Goal: Book appointment/travel/reservation

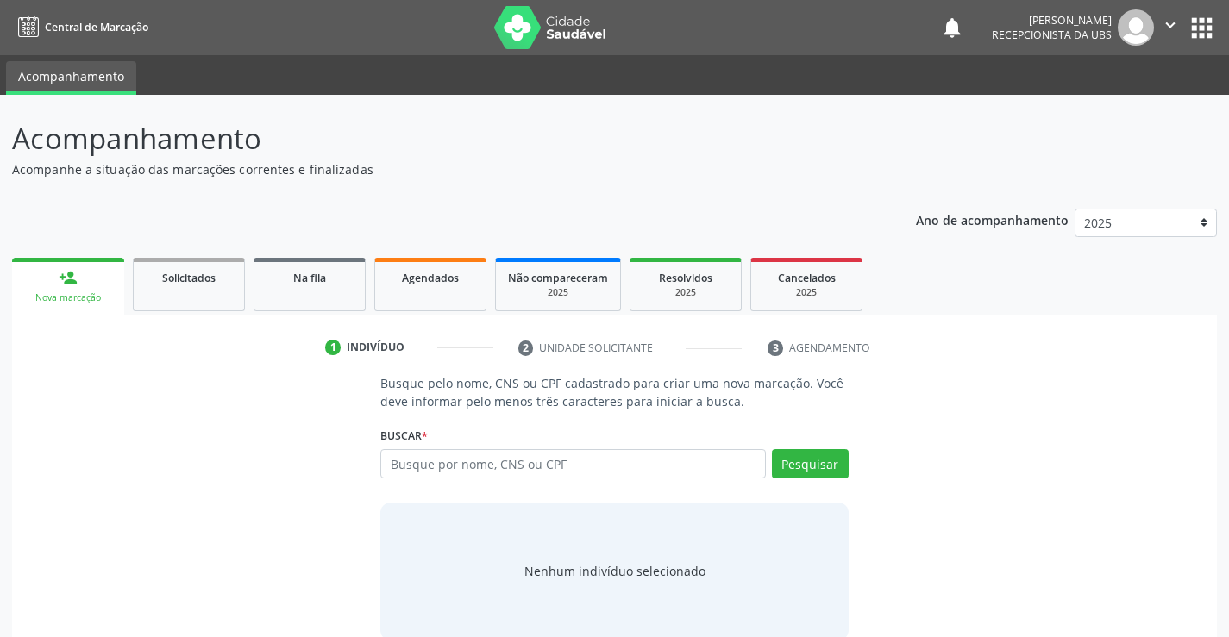
click at [398, 466] on input "text" at bounding box center [572, 463] width 385 height 29
type input "[PERSON_NAME]"
click at [817, 456] on button "Pesquisar" at bounding box center [810, 463] width 77 height 29
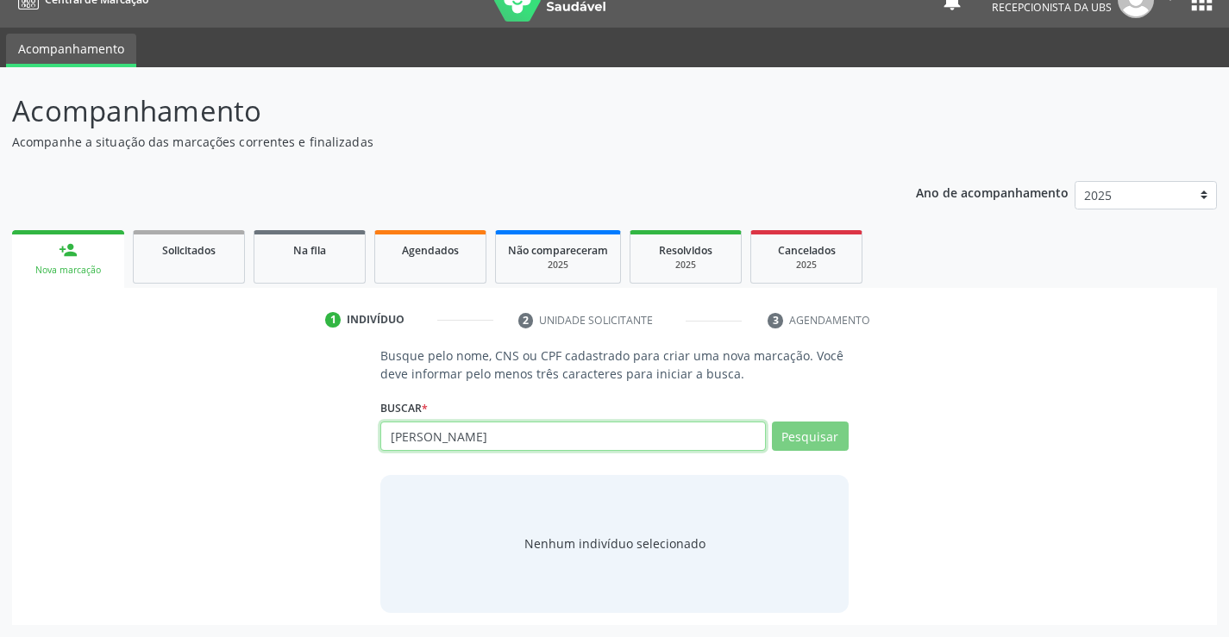
drag, startPoint x: 616, startPoint y: 435, endPoint x: 349, endPoint y: 428, distance: 267.4
click at [349, 428] on div "Busque pelo nome, CNS ou CPF cadastrado para criar uma nova marcação. Você deve…" at bounding box center [614, 480] width 1180 height 266
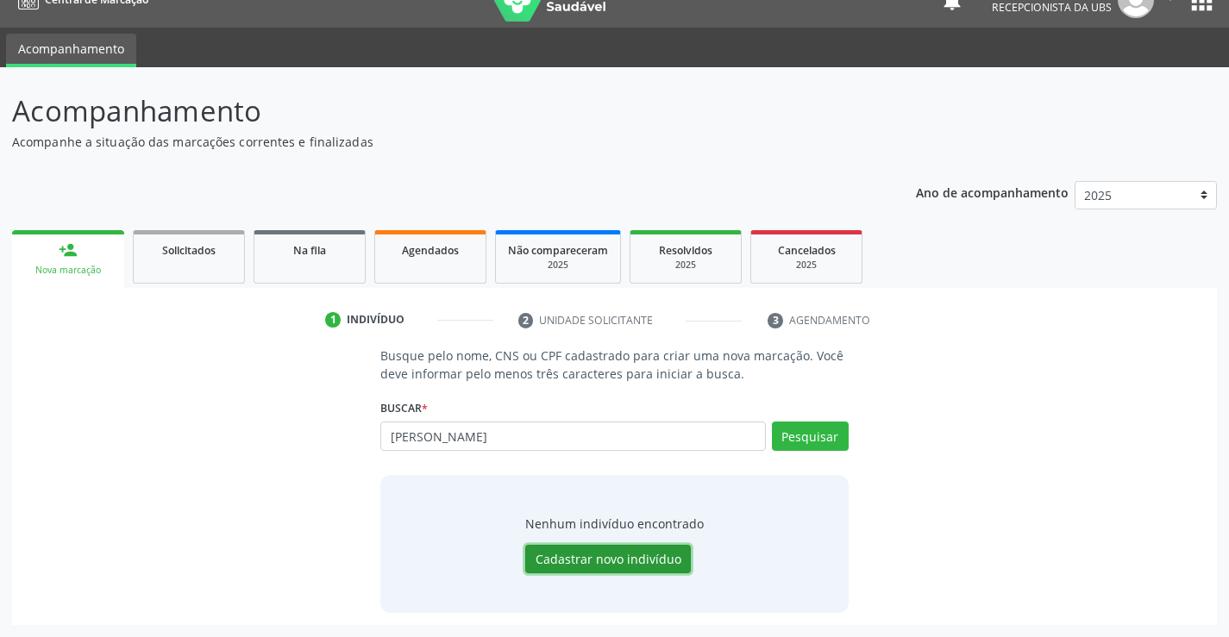
click at [632, 560] on button "Cadastrar novo indivíduo" at bounding box center [608, 559] width 166 height 29
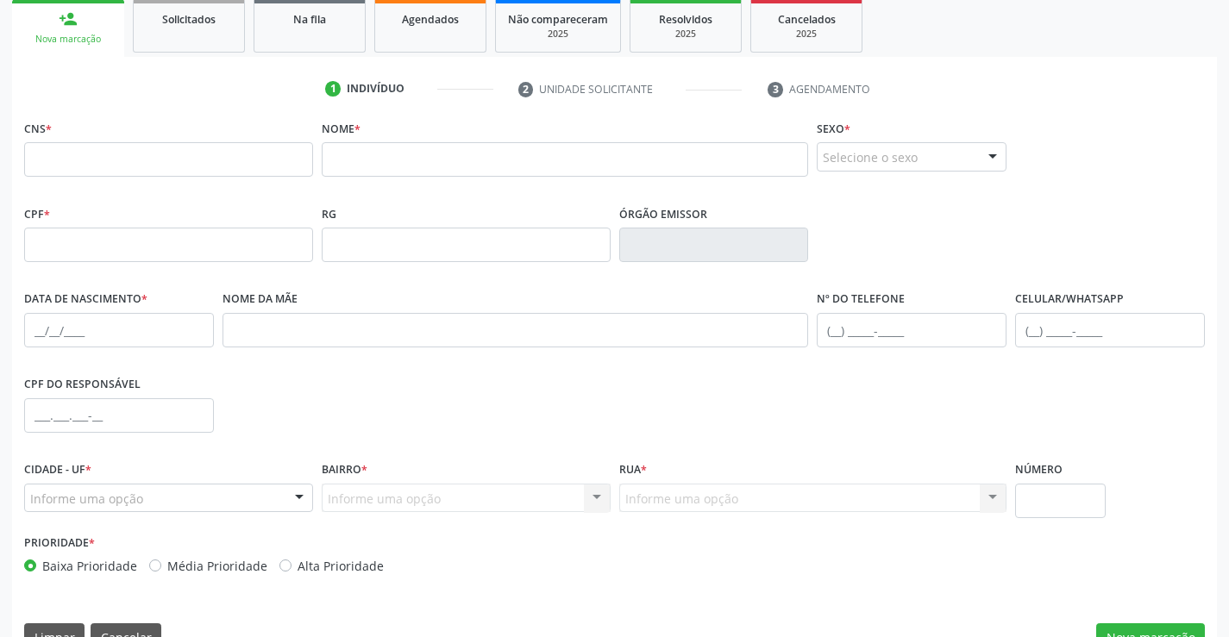
scroll to position [297, 0]
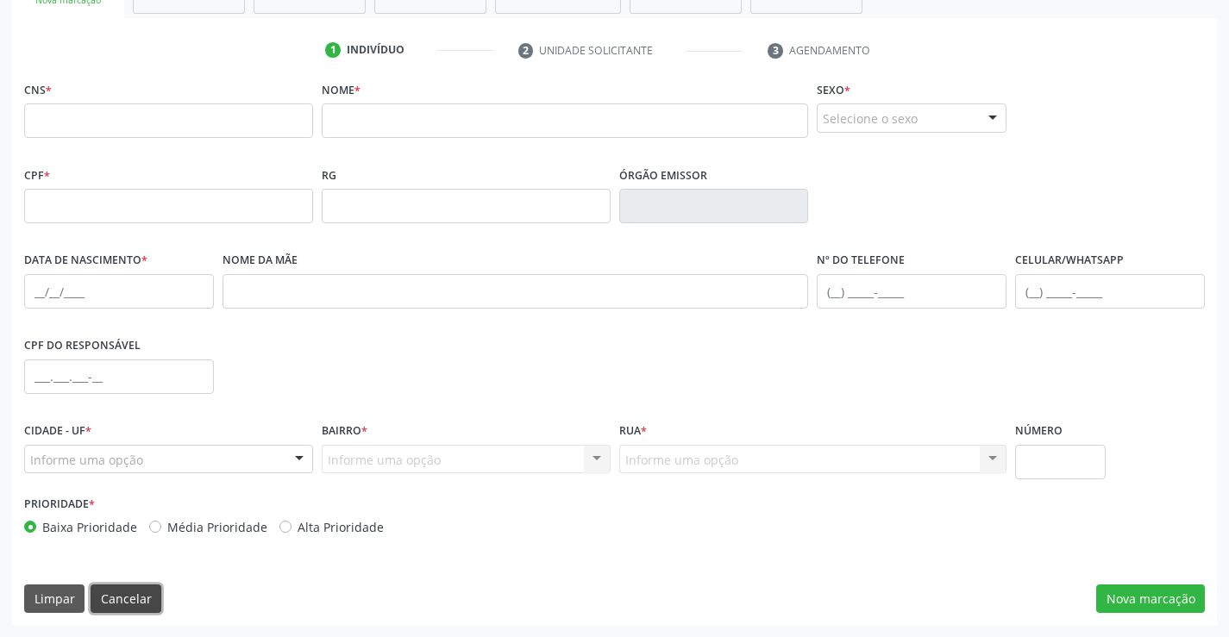
click at [116, 597] on button "Cancelar" at bounding box center [126, 599] width 71 height 29
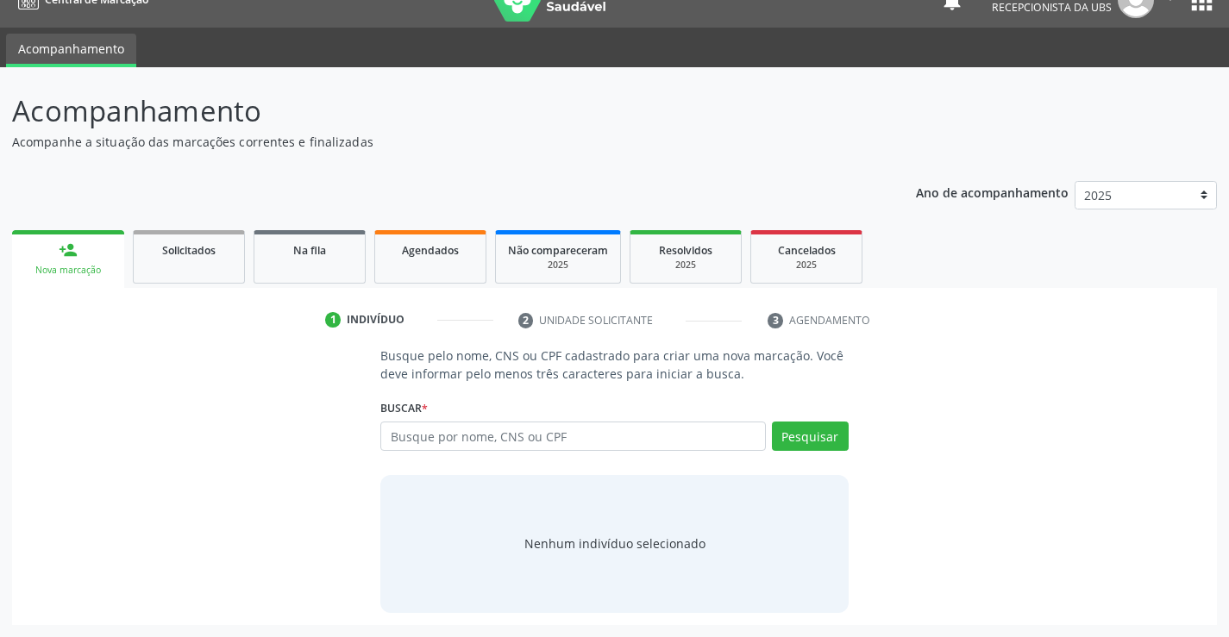
scroll to position [28, 0]
click at [446, 440] on input "text" at bounding box center [572, 436] width 385 height 29
type input "700303927885330"
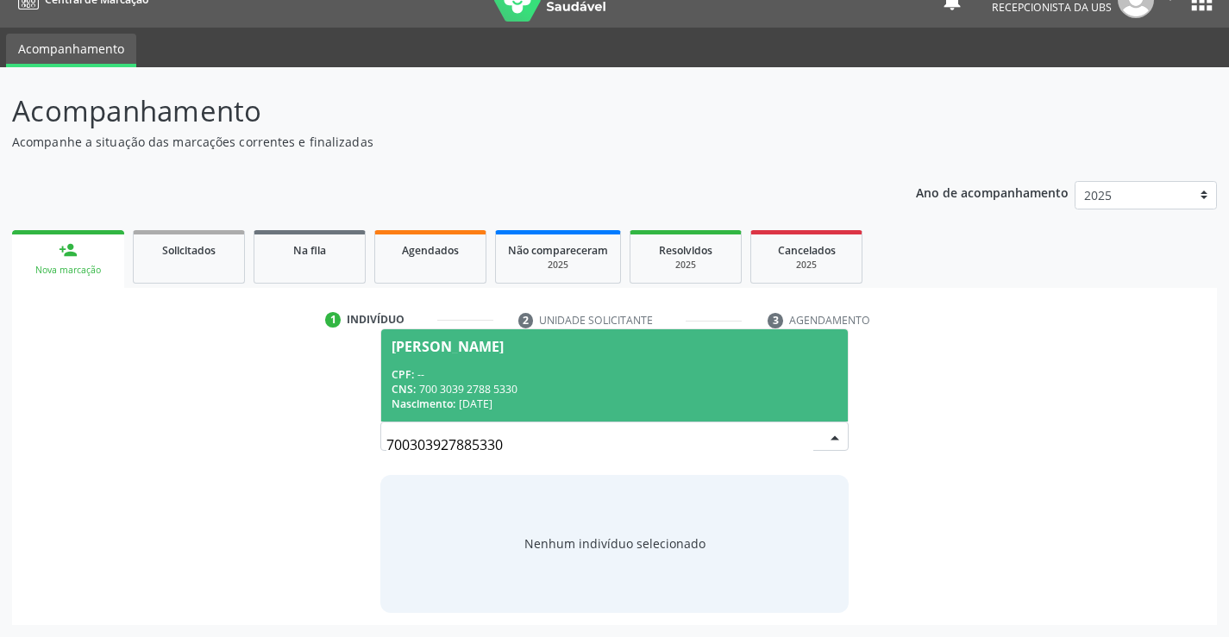
click at [503, 353] on div "[PERSON_NAME]" at bounding box center [447, 347] width 112 height 14
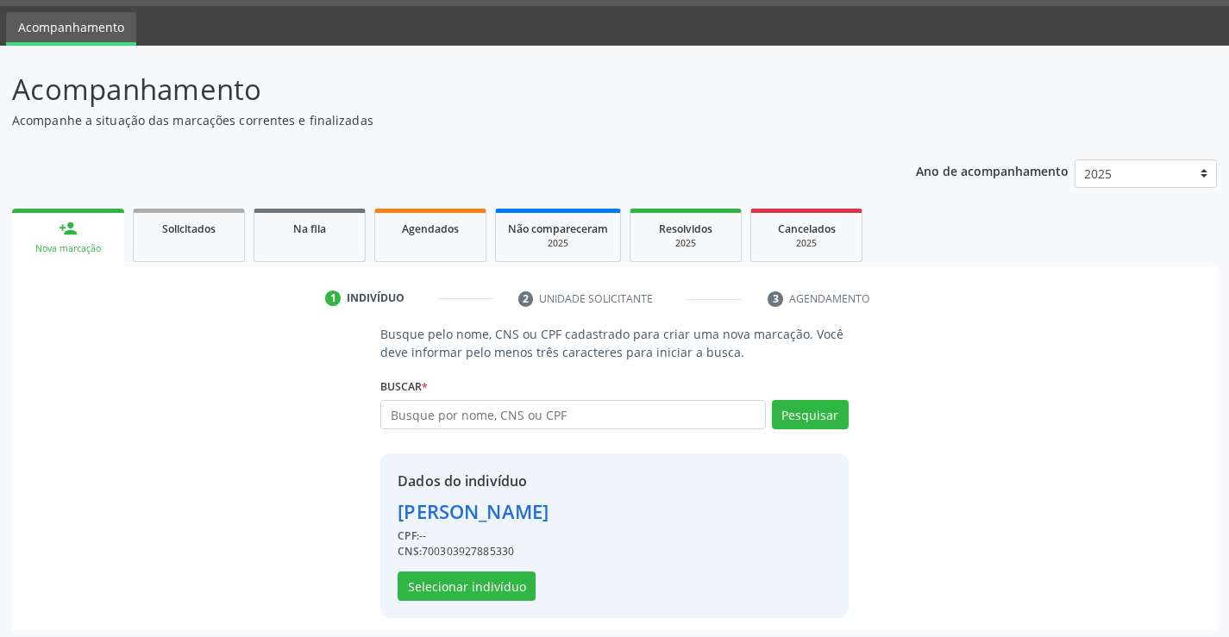
scroll to position [54, 0]
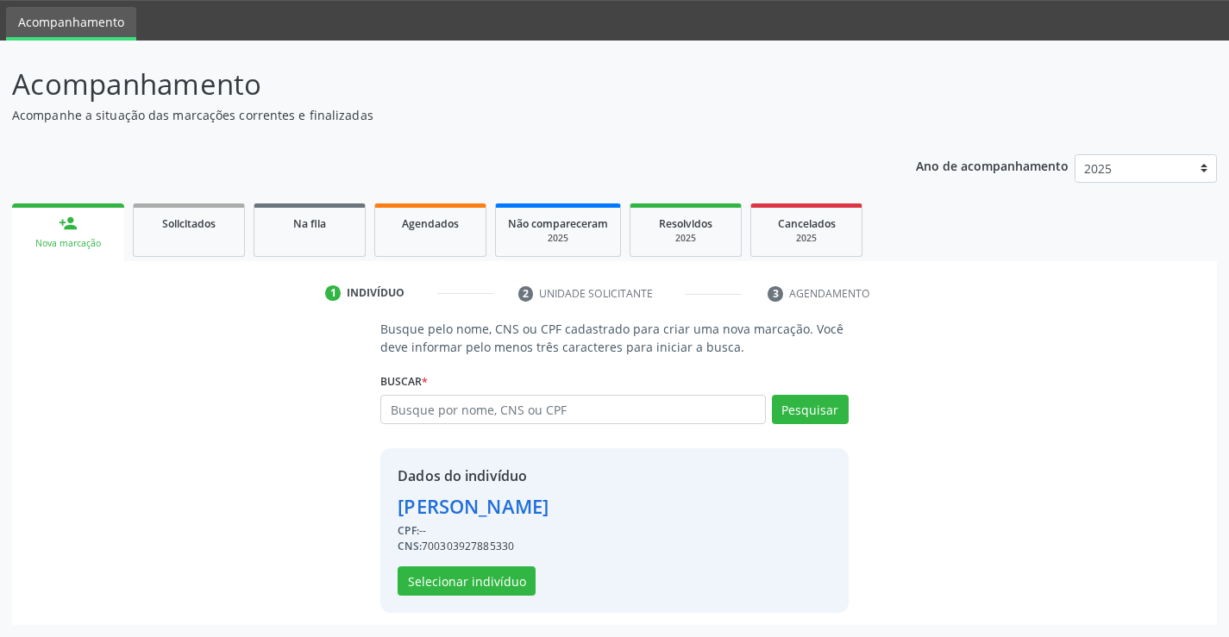
click at [472, 566] on div "Dados do indivíduo [PERSON_NAME] CPF: -- CNS: 700303927885330 Selecionar indiví…" at bounding box center [472, 531] width 151 height 130
click at [472, 579] on button "Selecionar indivíduo" at bounding box center [466, 580] width 138 height 29
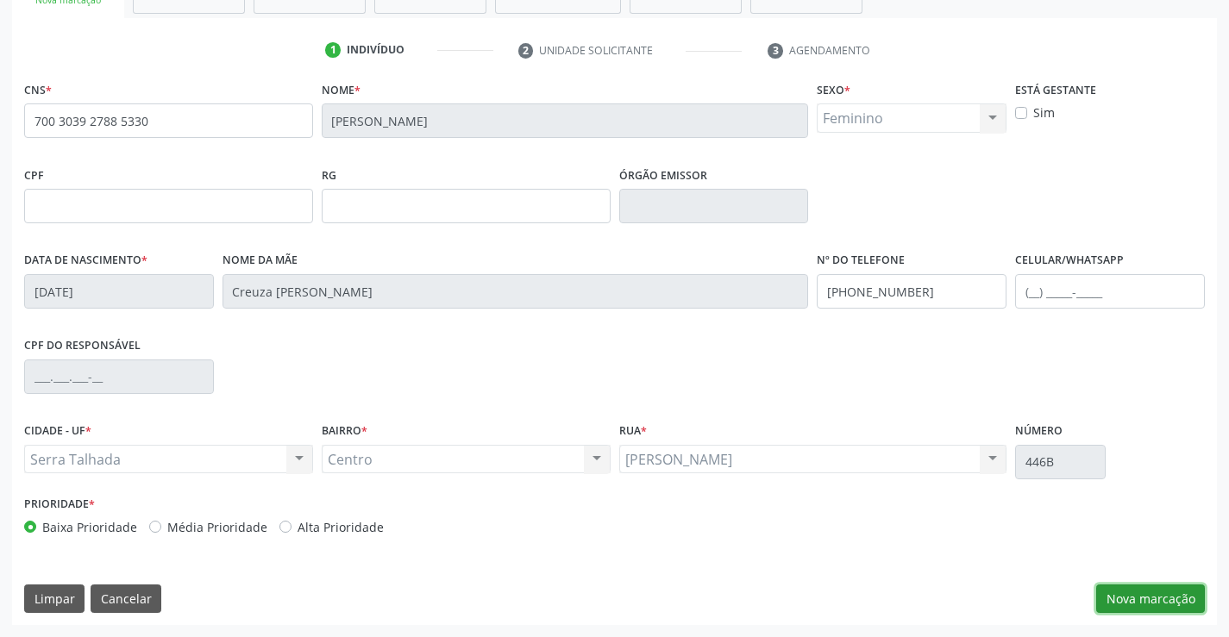
click at [1158, 601] on button "Nova marcação" at bounding box center [1150, 599] width 109 height 29
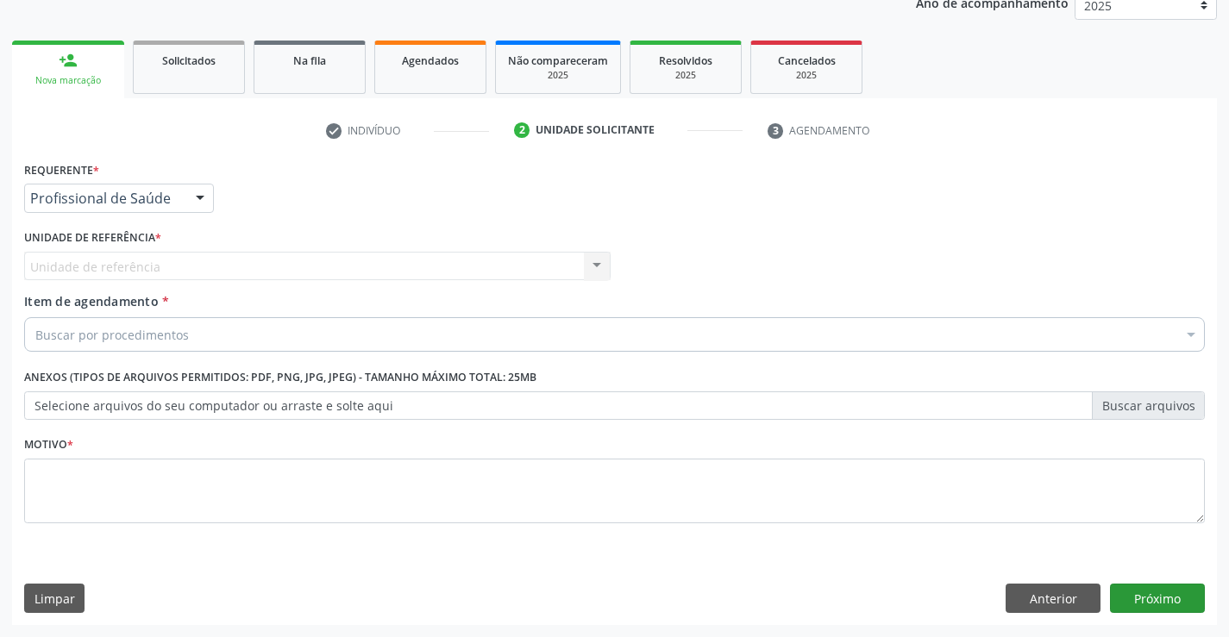
scroll to position [217, 0]
click at [157, 213] on div "Requerente * Profissional de Saúde Profissional de Saúde Paciente Nenhum result…" at bounding box center [119, 190] width 198 height 67
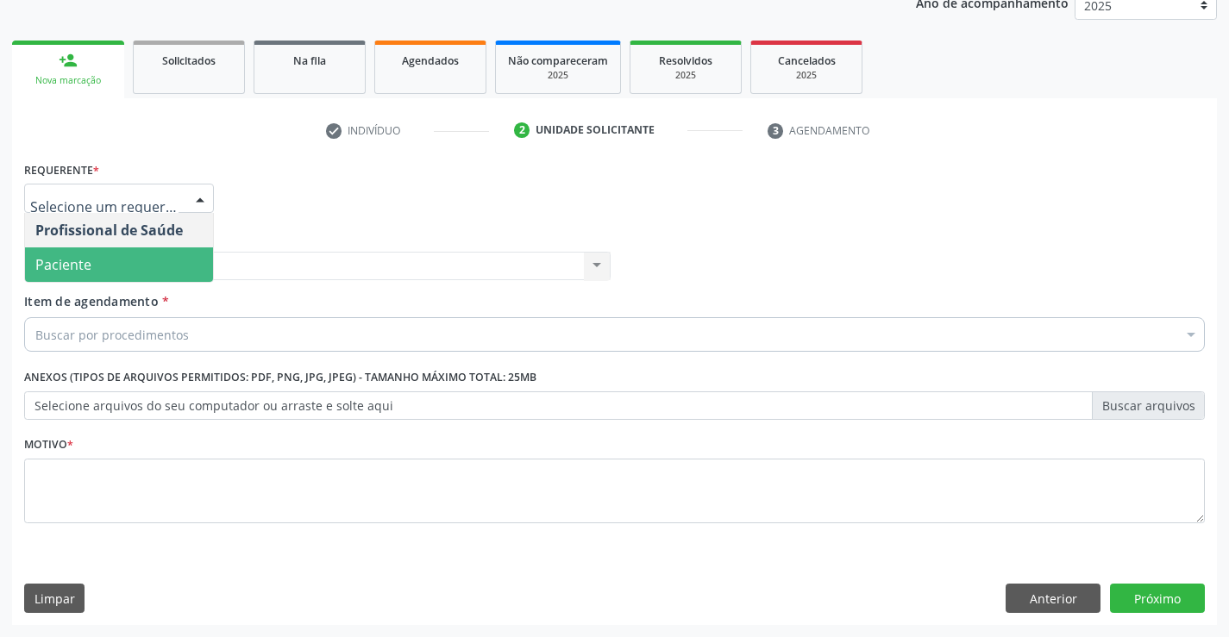
click at [161, 269] on span "Paciente" at bounding box center [119, 264] width 188 height 34
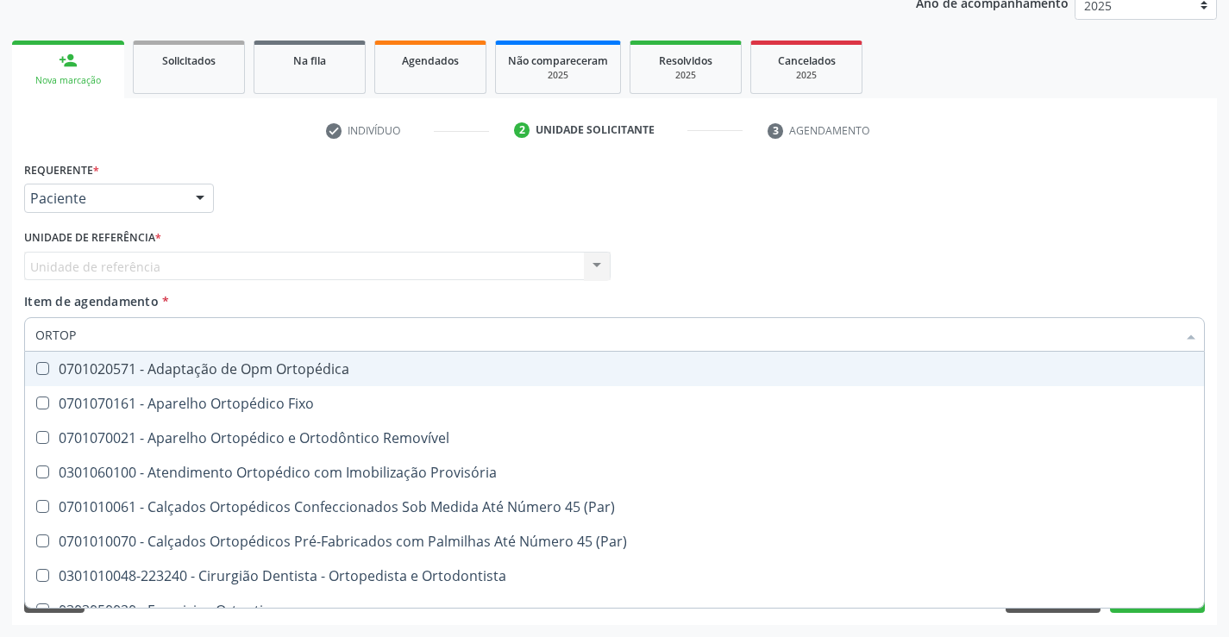
type input "ORTOPE"
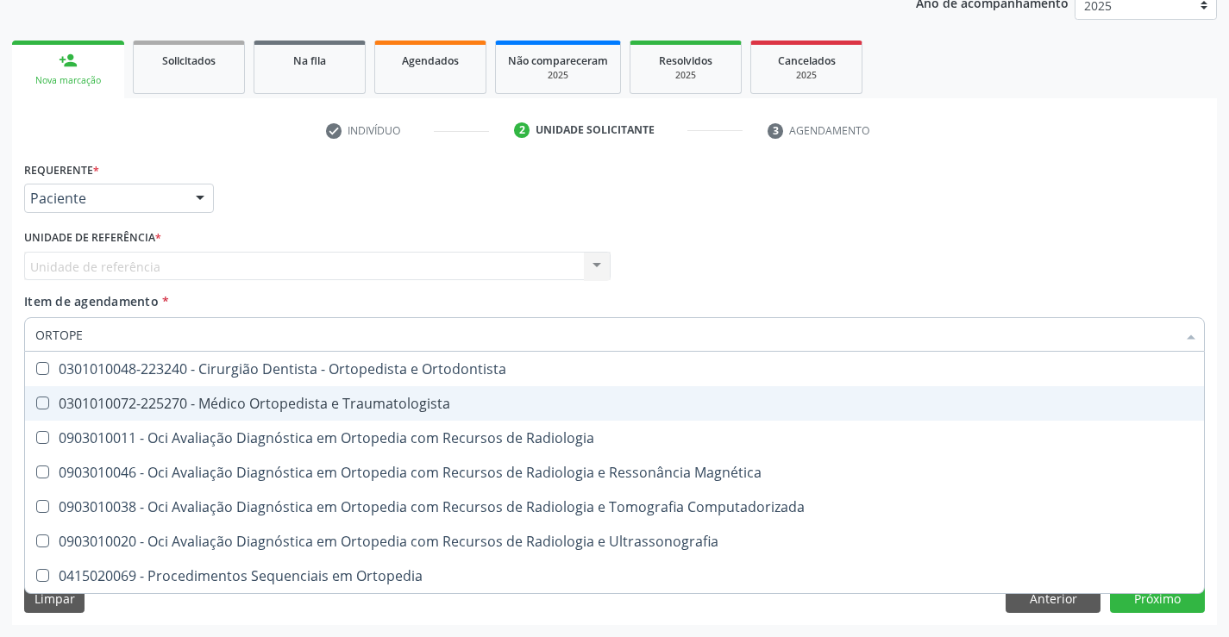
click at [388, 403] on div "0301010072-225270 - Médico Ortopedista e Traumatologista" at bounding box center [614, 404] width 1158 height 14
checkbox Traumatologista "true"
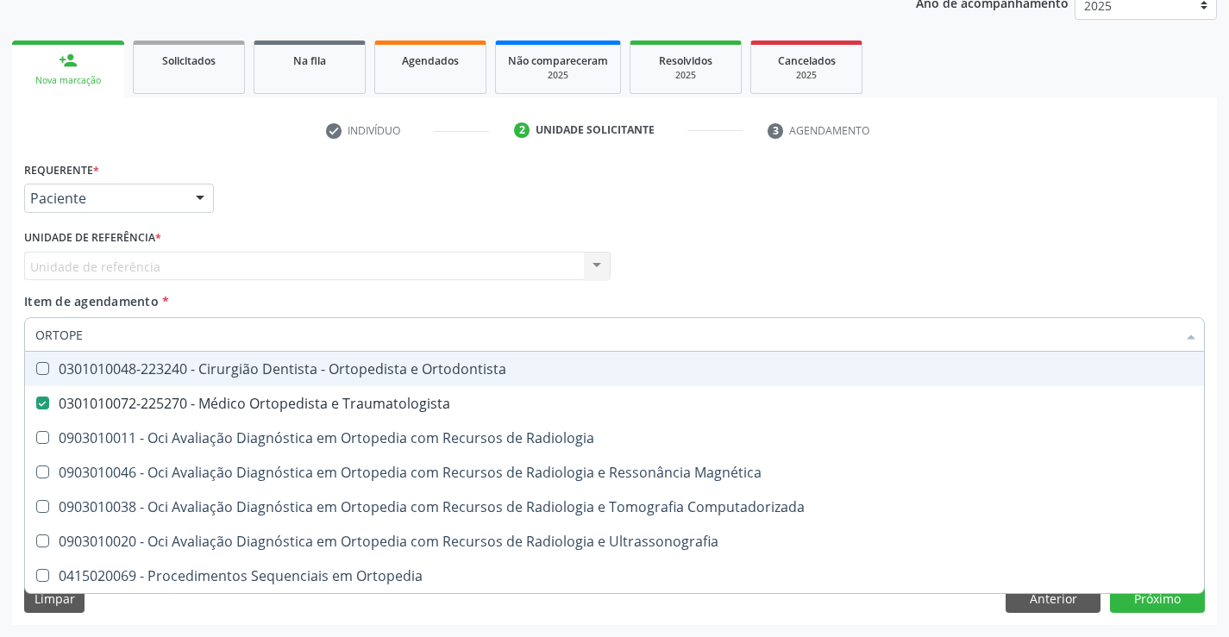
click at [625, 279] on div "Profissional Solicitante Por favor, selecione a Unidade de Atendimento primeiro…" at bounding box center [614, 258] width 1189 height 67
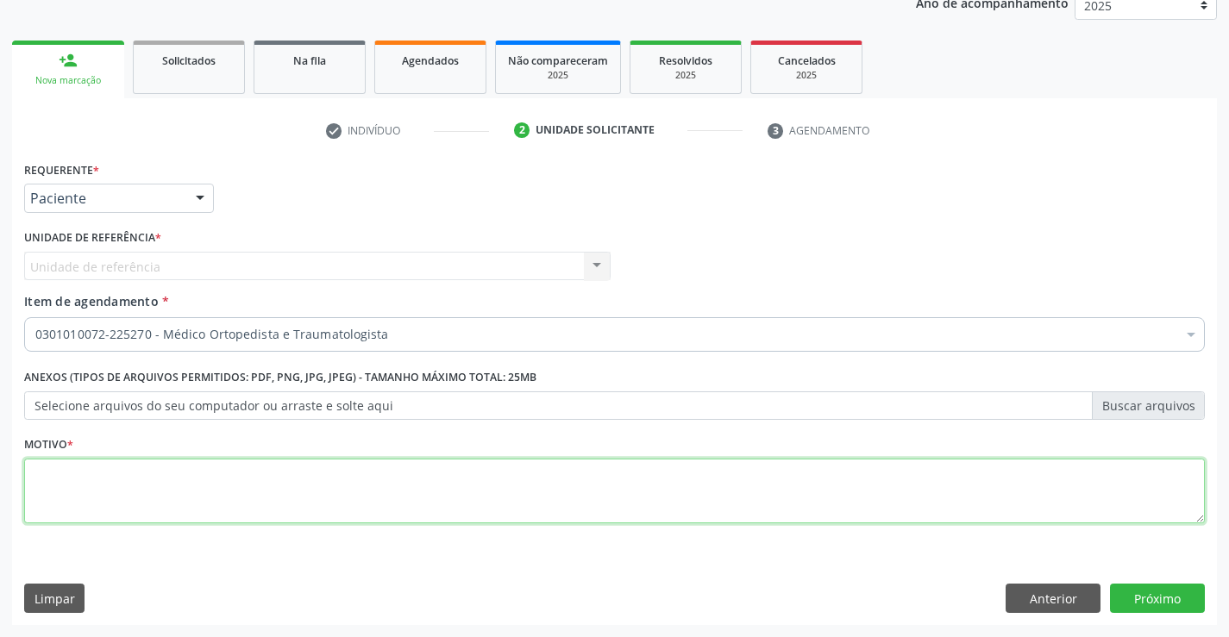
click at [560, 490] on textarea at bounding box center [614, 492] width 1180 height 66
type textarea "."
click at [1146, 600] on button "Próximo" at bounding box center [1157, 598] width 95 height 29
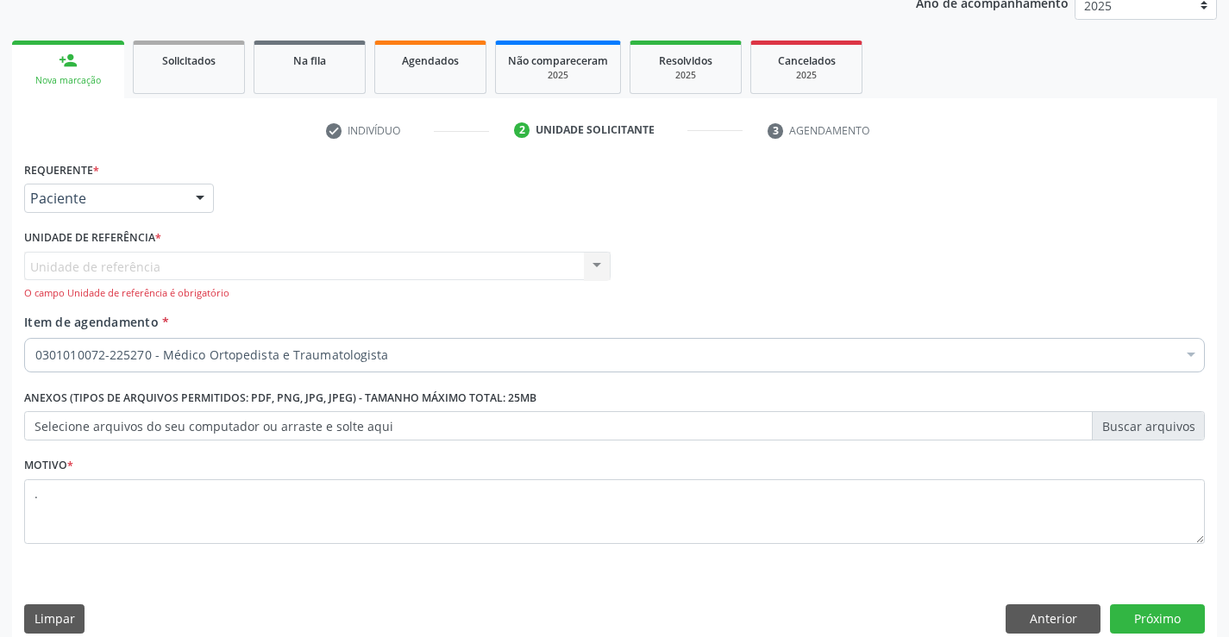
click at [200, 197] on div at bounding box center [200, 198] width 26 height 29
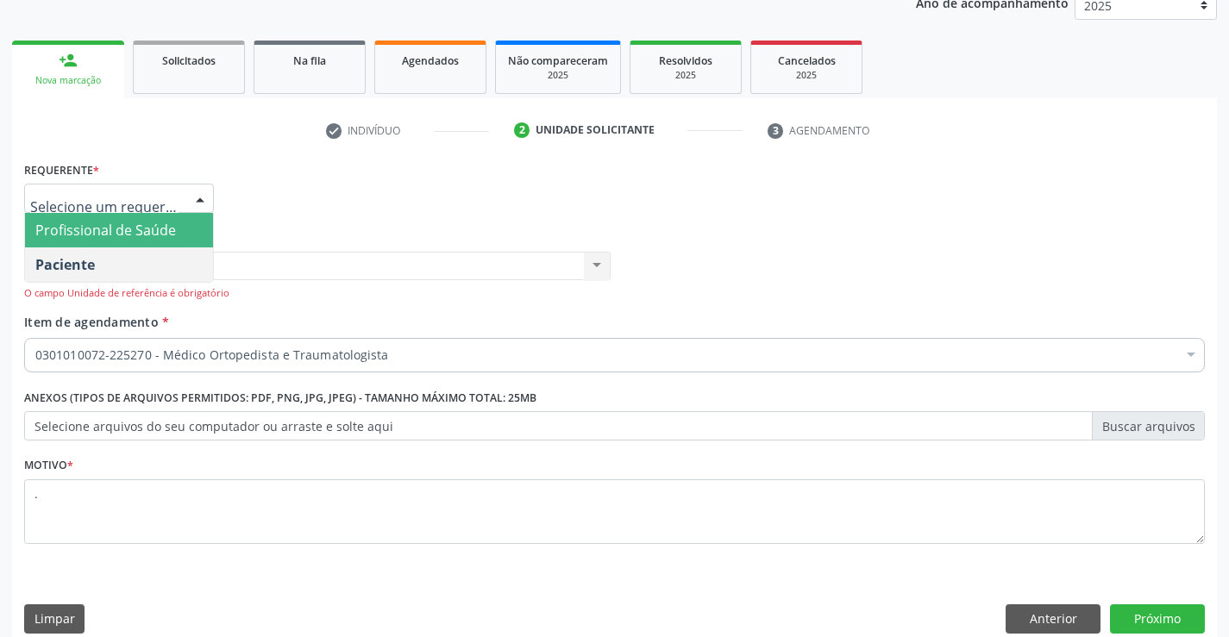
click at [178, 231] on span "Profissional de Saúde" at bounding box center [119, 230] width 188 height 34
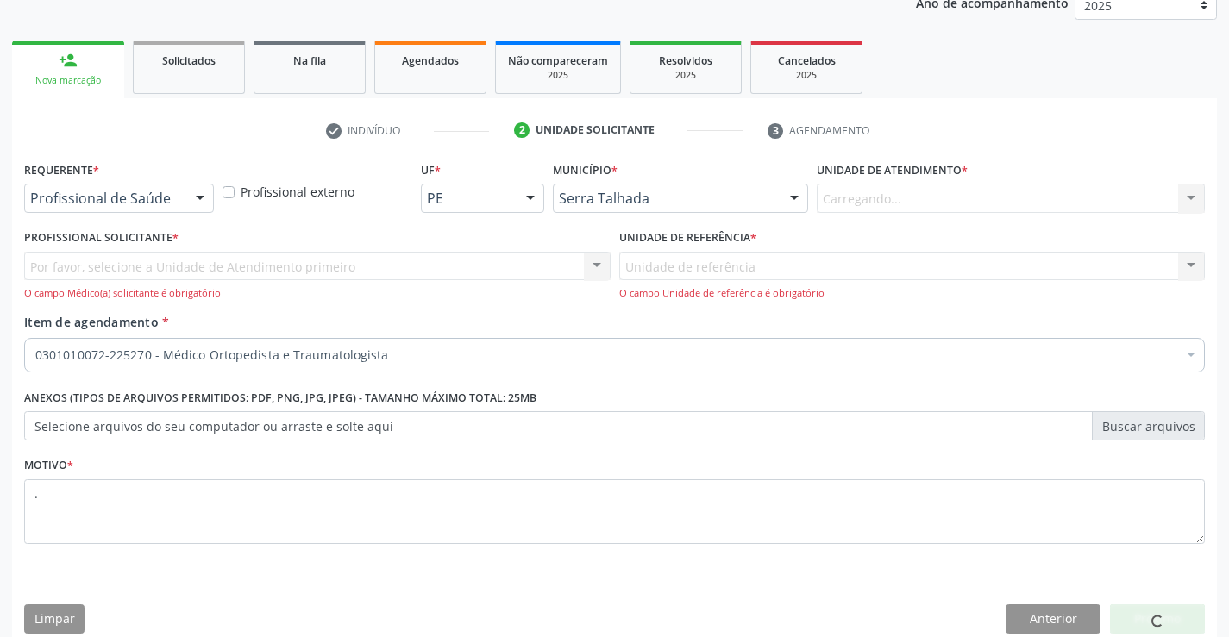
click at [187, 197] on div at bounding box center [200, 198] width 26 height 29
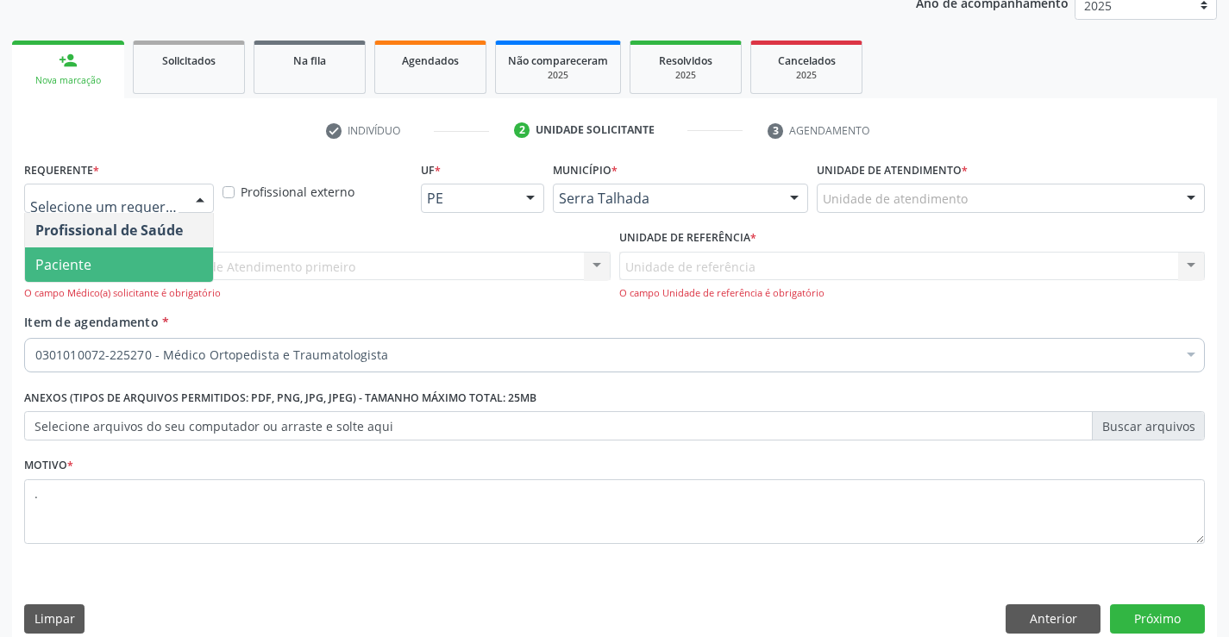
click at [164, 255] on span "Paciente" at bounding box center [119, 264] width 188 height 34
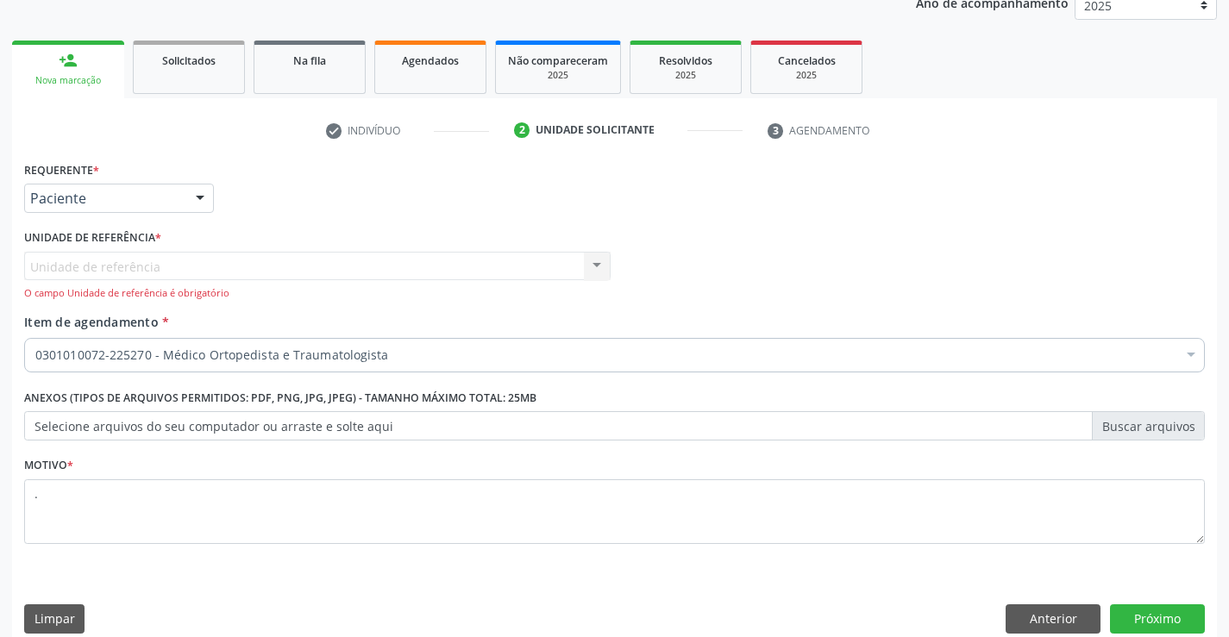
click at [259, 295] on div "O campo Unidade de referência é obrigatório" at bounding box center [317, 293] width 586 height 15
click at [571, 260] on div "Unidade de referência Usf Centro I Nenhum resultado encontrado para: " " Não há…" at bounding box center [317, 276] width 586 height 49
